Goal: Task Accomplishment & Management: Manage account settings

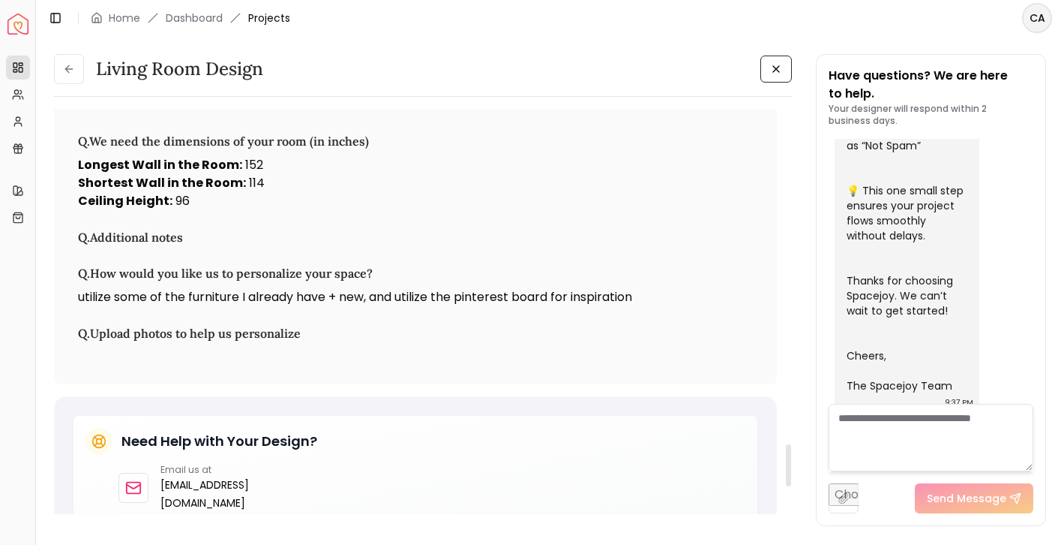
scroll to position [3356, 0]
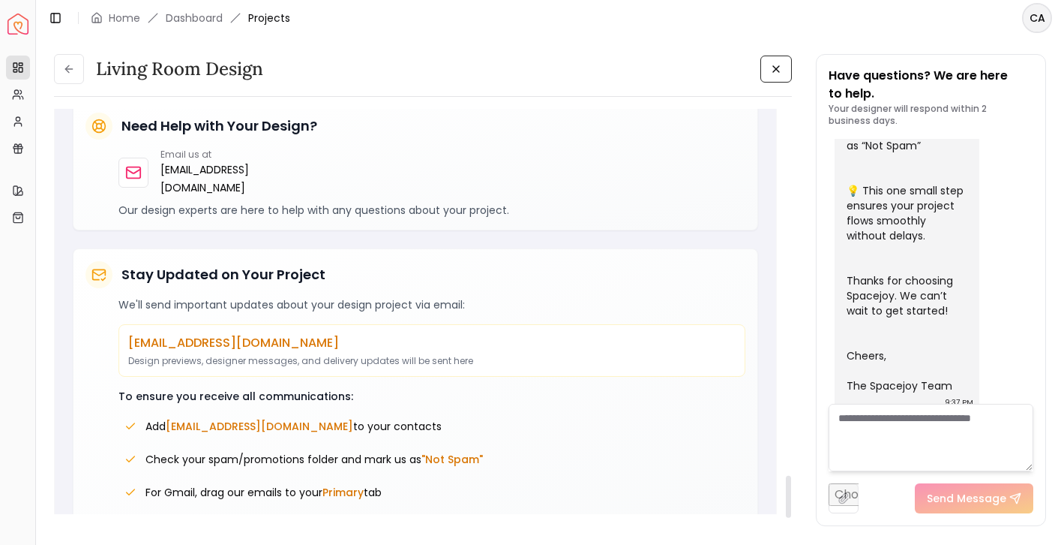
scroll to position [3585, 0]
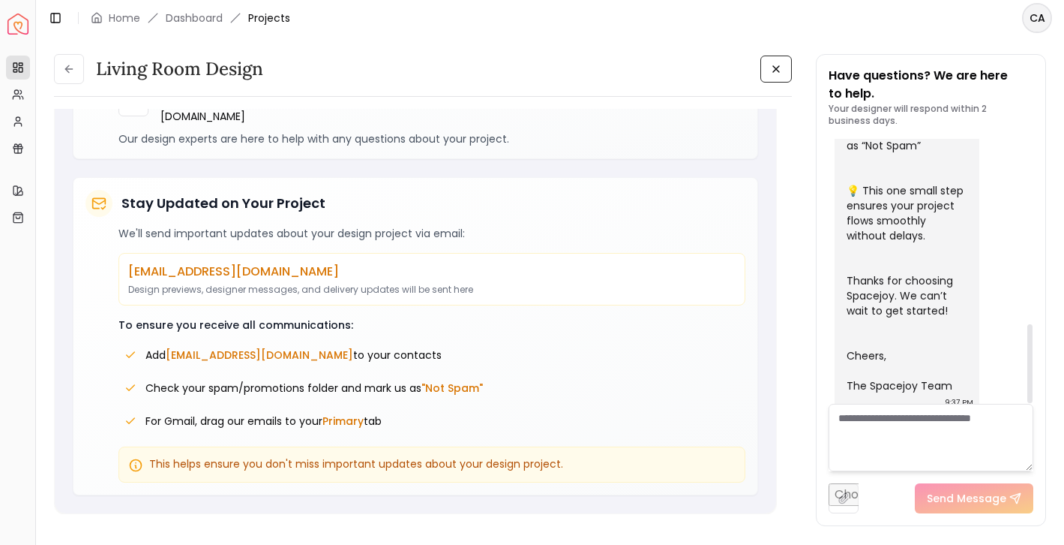
click at [886, 429] on textarea at bounding box center [931, 438] width 205 height 68
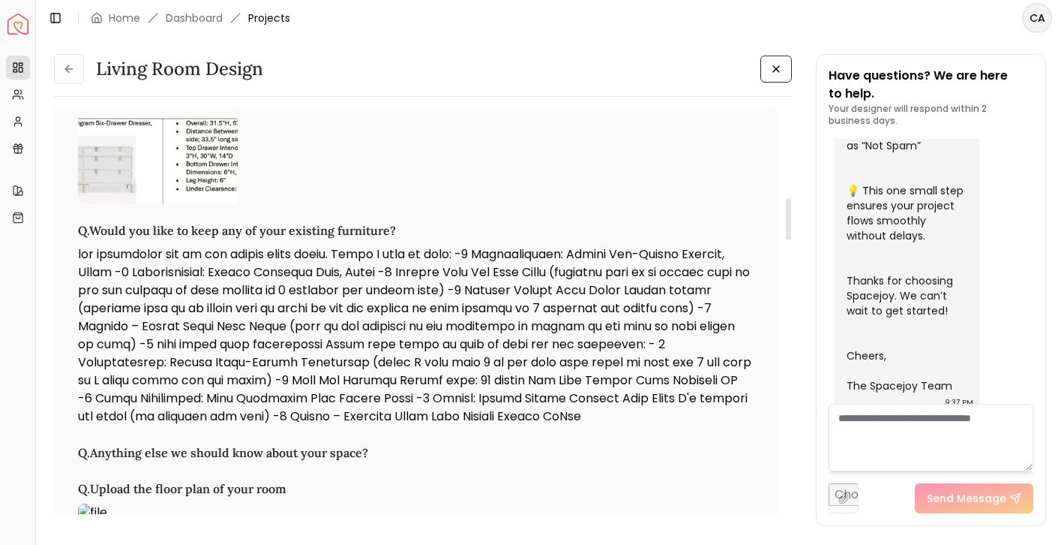
scroll to position [0, 0]
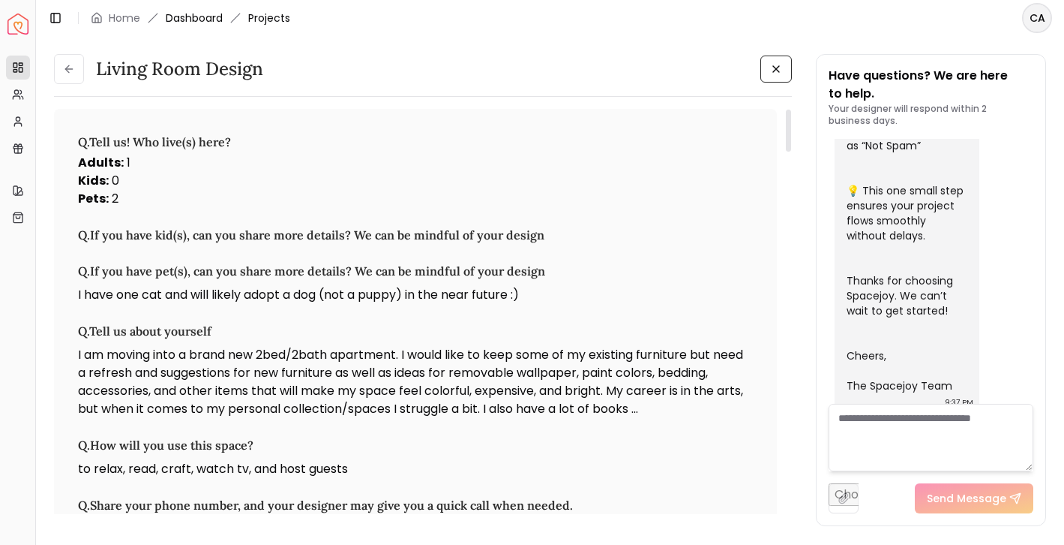
click at [205, 16] on link "Dashboard" at bounding box center [194, 18] width 57 height 15
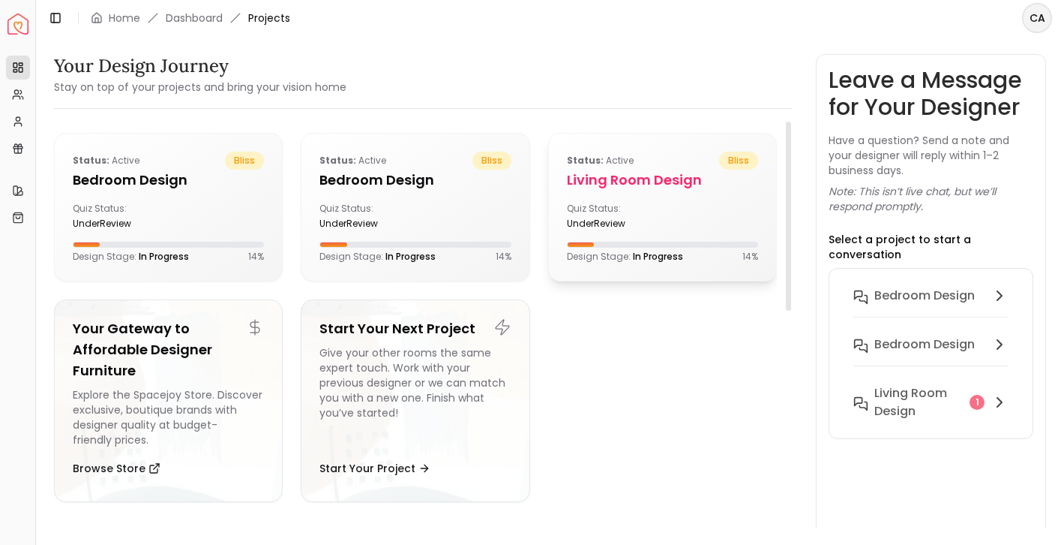
click at [600, 177] on h5 "Living Room design" at bounding box center [662, 180] width 191 height 21
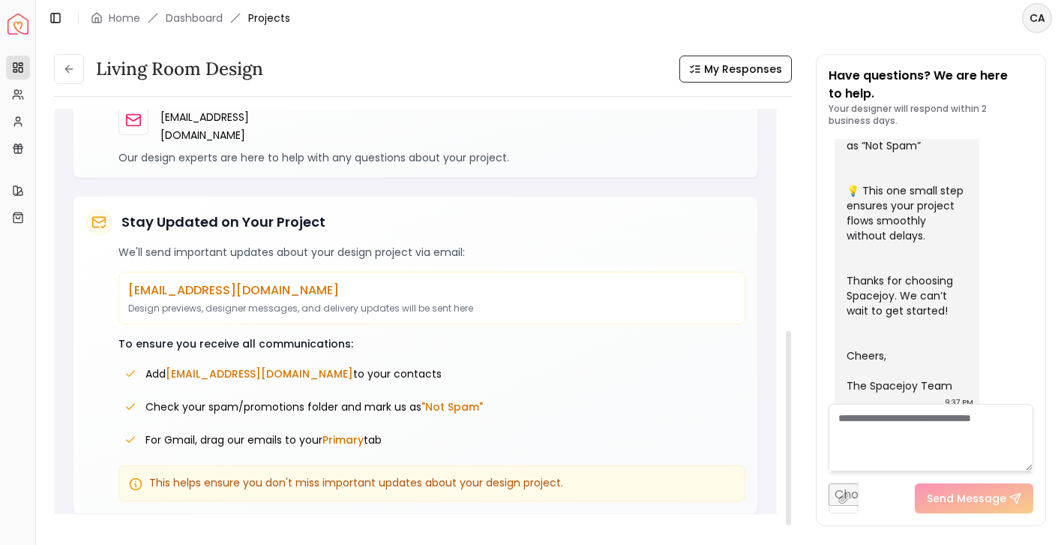
scroll to position [461, 0]
click at [700, 66] on icon at bounding box center [698, 66] width 4 height 0
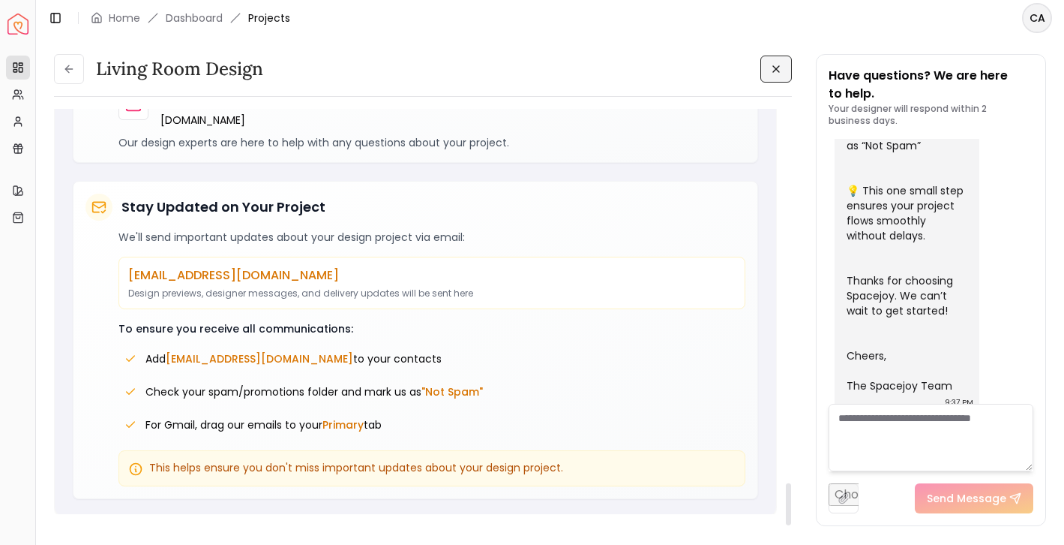
scroll to position [3585, 0]
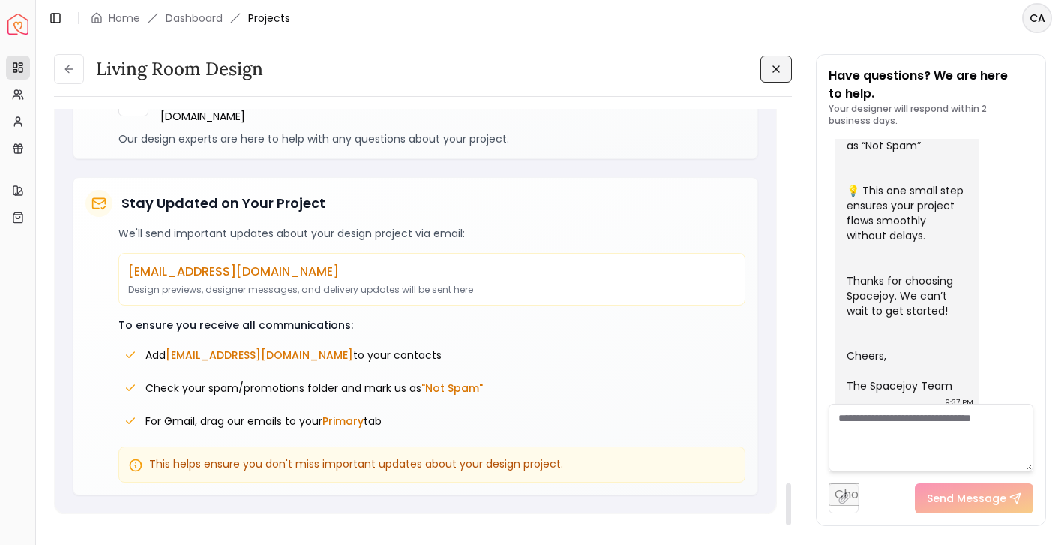
click at [893, 445] on textarea at bounding box center [931, 438] width 205 height 68
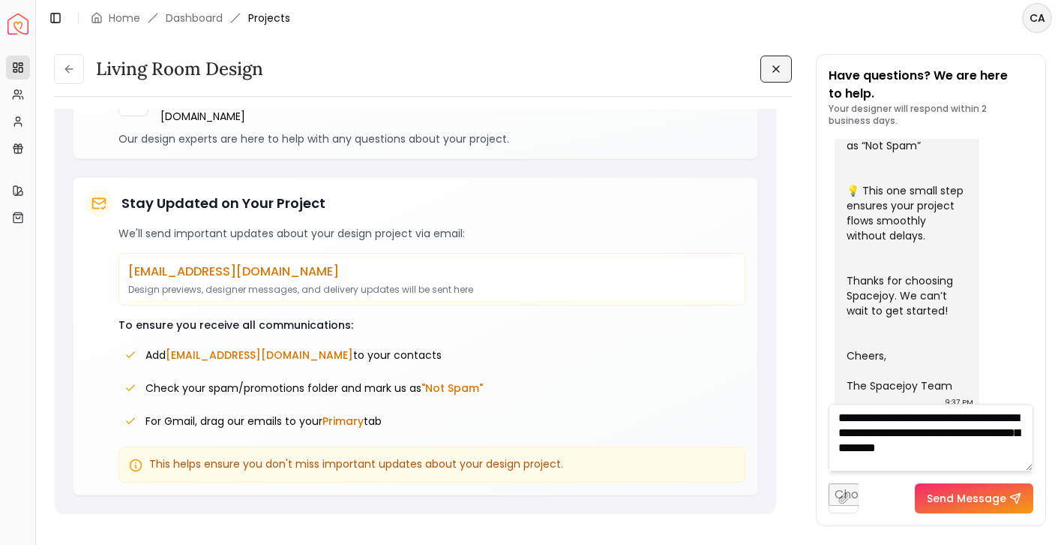
scroll to position [1, 0]
type textarea "**********"
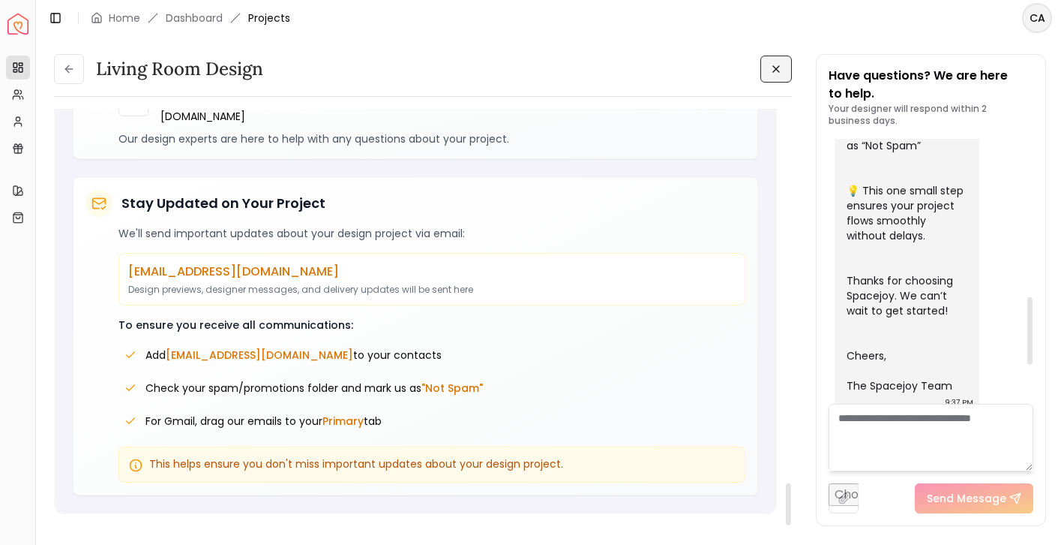
scroll to position [773, 0]
